Goal: Task Accomplishment & Management: Use online tool/utility

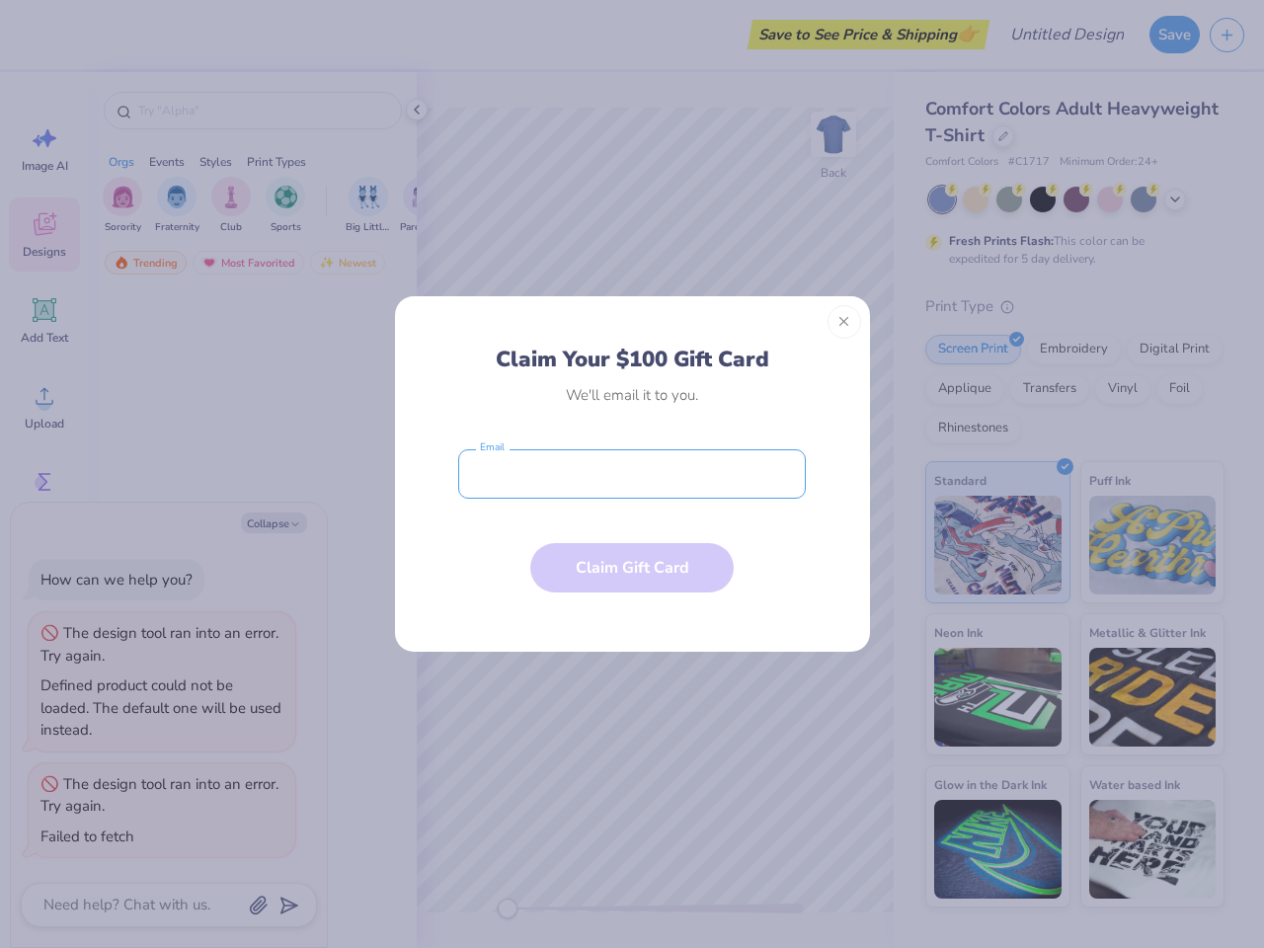
click at [632, 474] on input "email" at bounding box center [632, 473] width 348 height 49
click at [844, 322] on button "Close" at bounding box center [844, 322] width 34 height 34
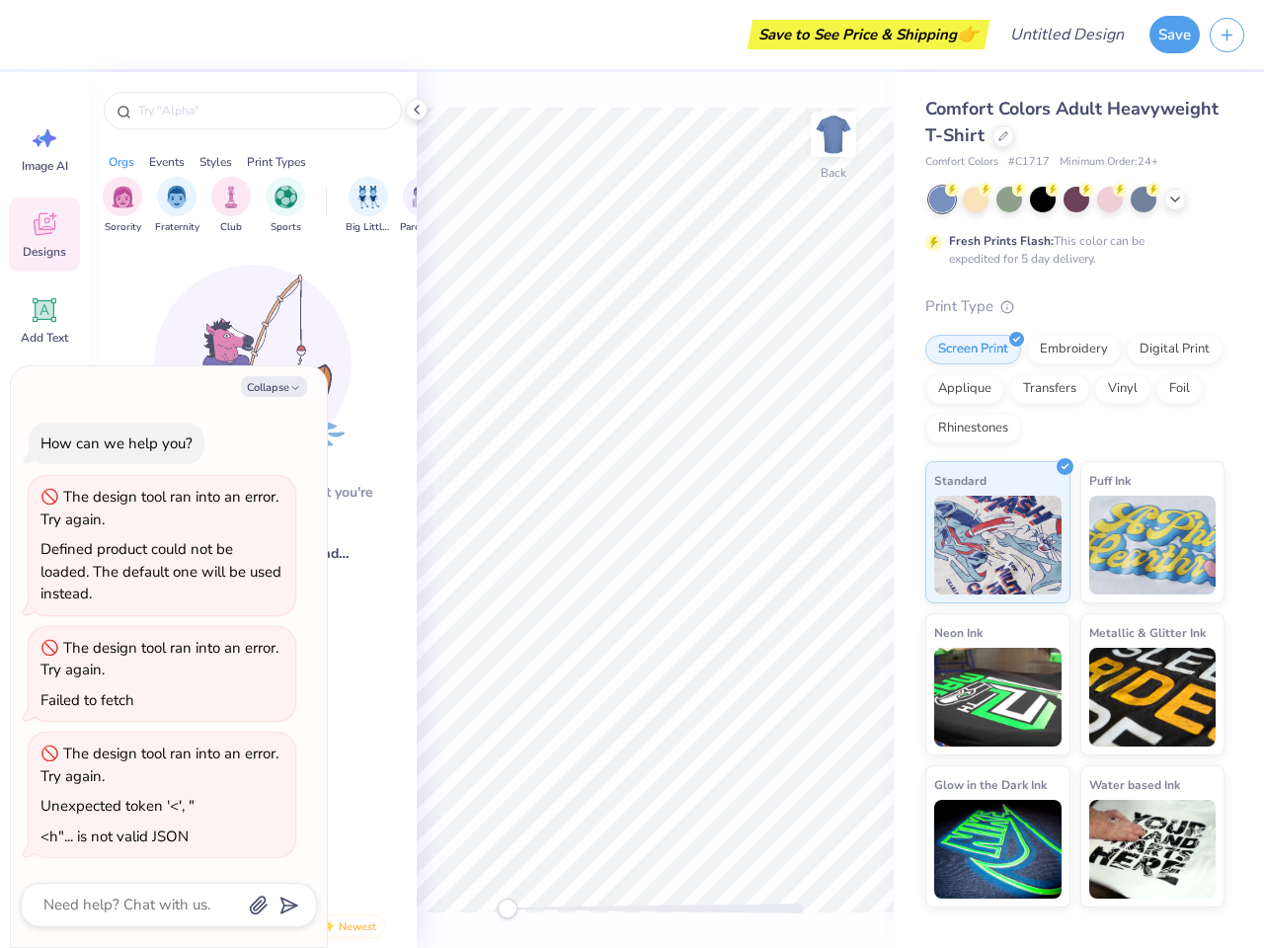
type textarea "x"
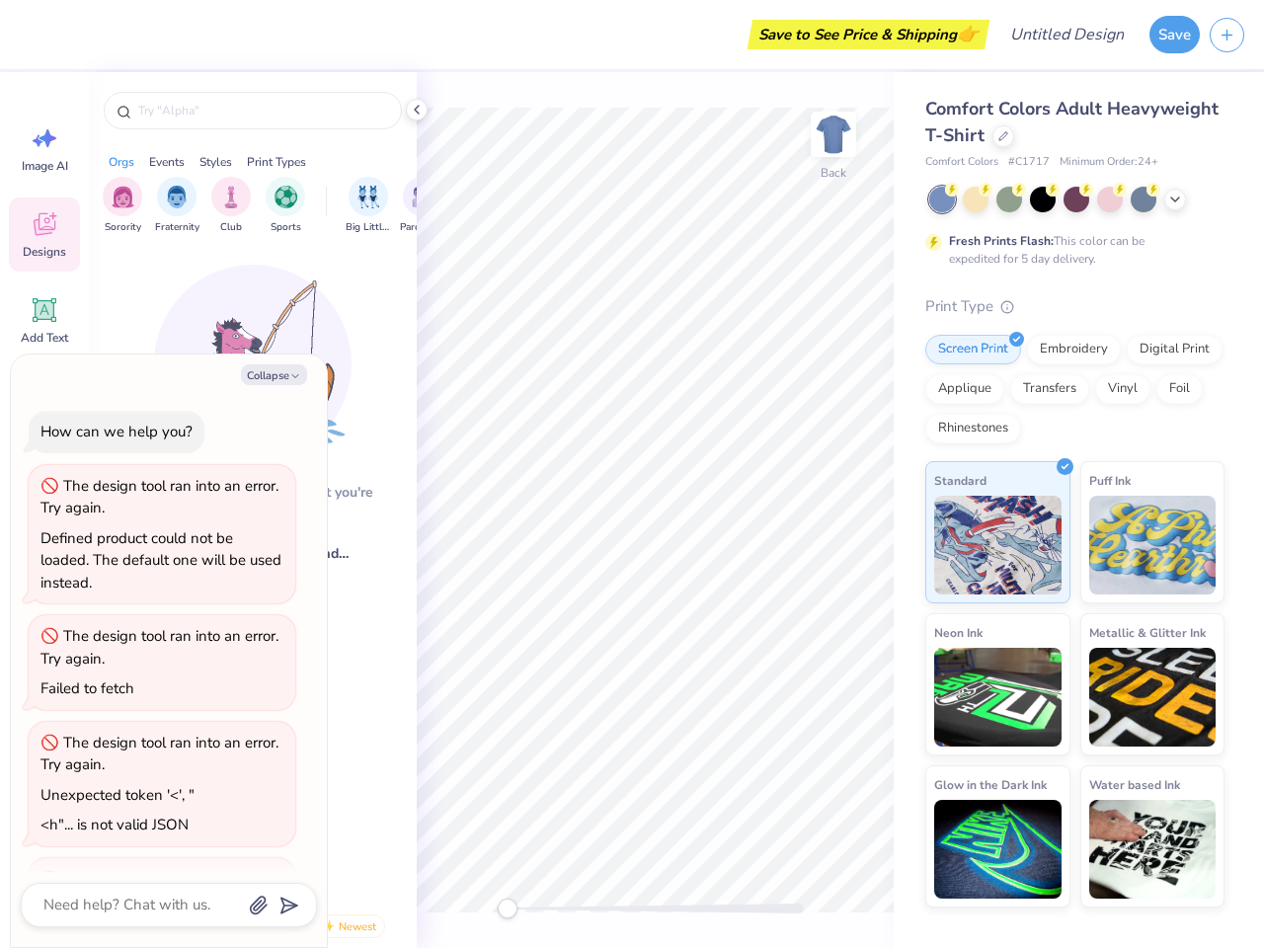
scroll to position [125, 0]
